Goal: Task Accomplishment & Management: Manage account settings

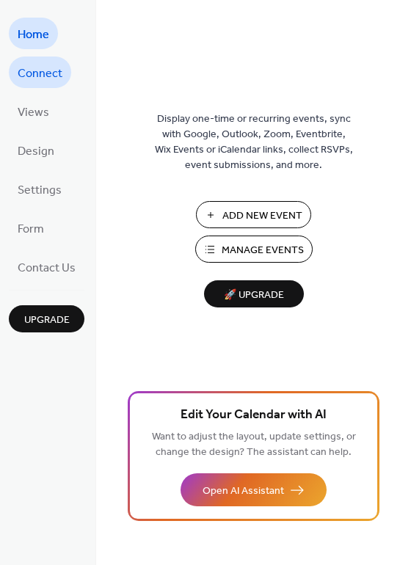
click at [46, 72] on span "Connect" at bounding box center [40, 73] width 45 height 23
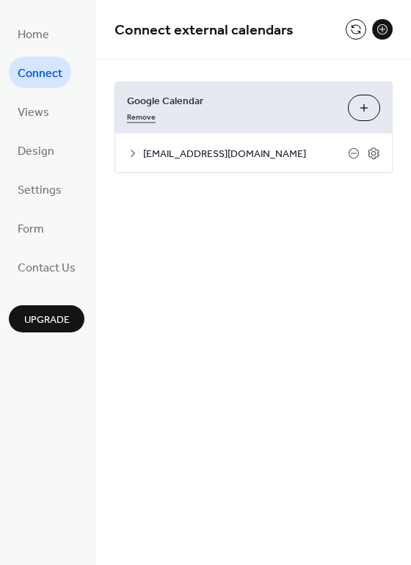
click at [136, 118] on link "Remove" at bounding box center [141, 115] width 29 height 15
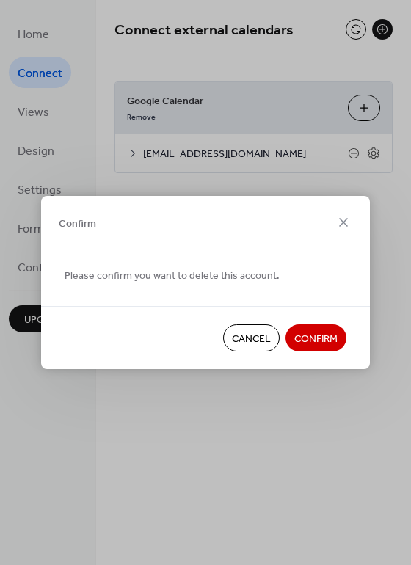
click at [322, 340] on span "Confirm" at bounding box center [315, 339] width 43 height 15
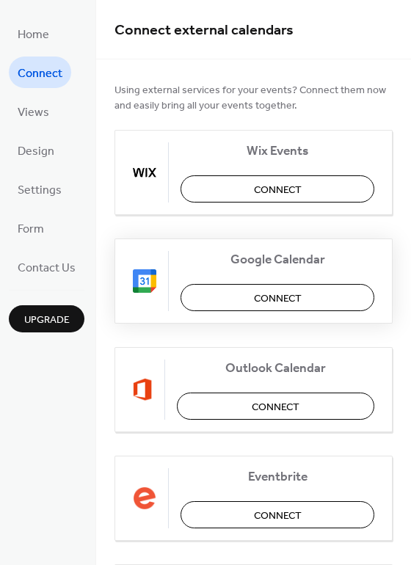
click at [263, 291] on span "Connect" at bounding box center [278, 298] width 48 height 15
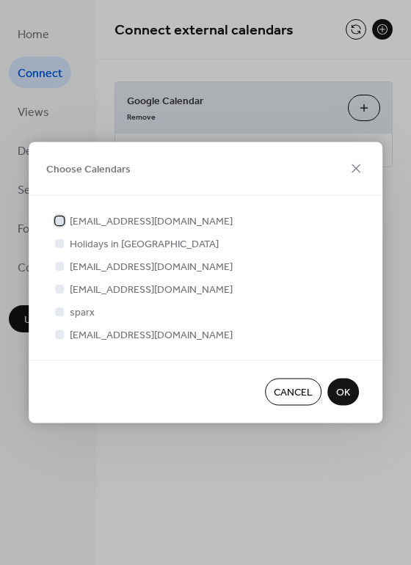
click at [59, 222] on div at bounding box center [59, 220] width 9 height 9
click at [342, 396] on span "OK" at bounding box center [343, 392] width 14 height 15
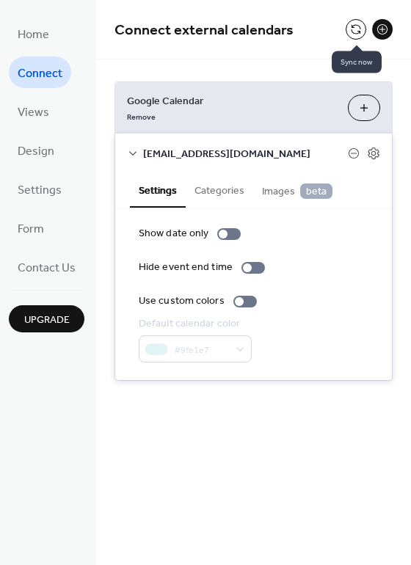
click at [354, 32] on button at bounding box center [356, 29] width 21 height 21
click at [353, 32] on button at bounding box center [356, 29] width 21 height 21
